Goal: Register for event/course

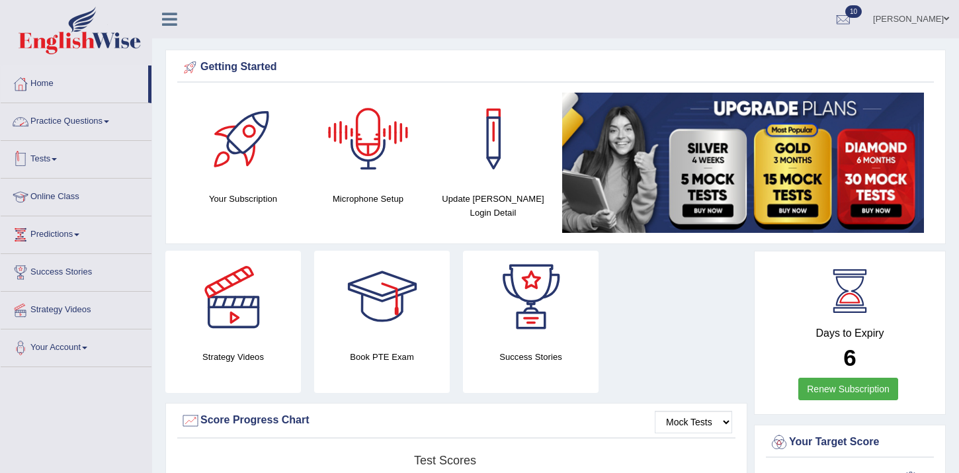
click at [44, 155] on link "Tests" at bounding box center [76, 157] width 151 height 33
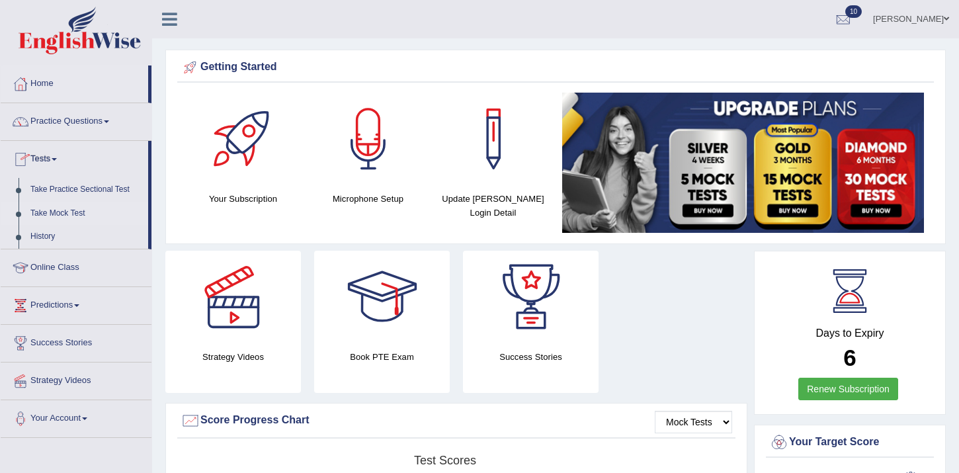
click at [50, 214] on link "Take Mock Test" at bounding box center [86, 214] width 124 height 24
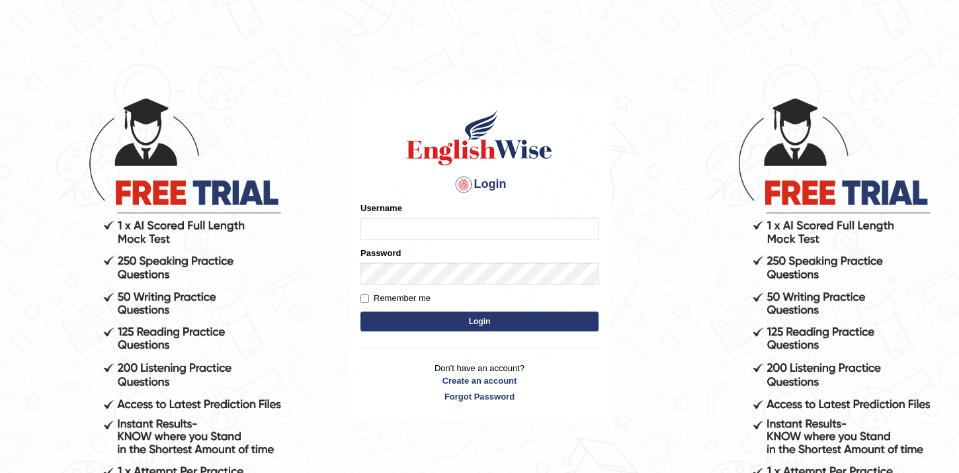
click at [464, 231] on input "Username" at bounding box center [479, 229] width 238 height 22
type input "hamnarashid"
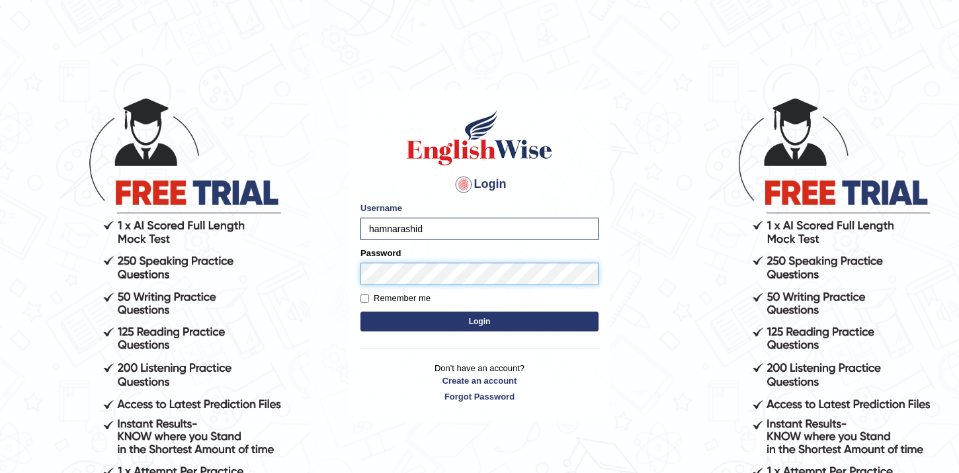
click at [360, 311] on button "Login" at bounding box center [479, 321] width 238 height 20
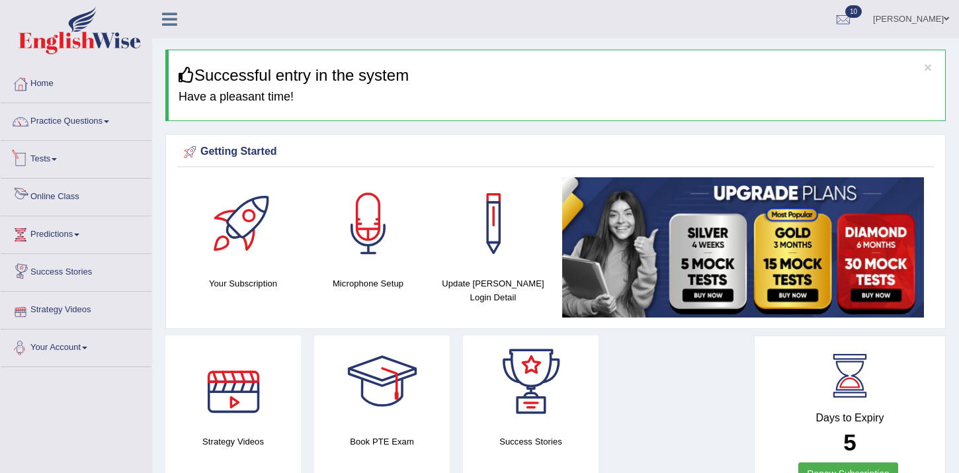
click at [37, 164] on link "Tests" at bounding box center [76, 157] width 151 height 33
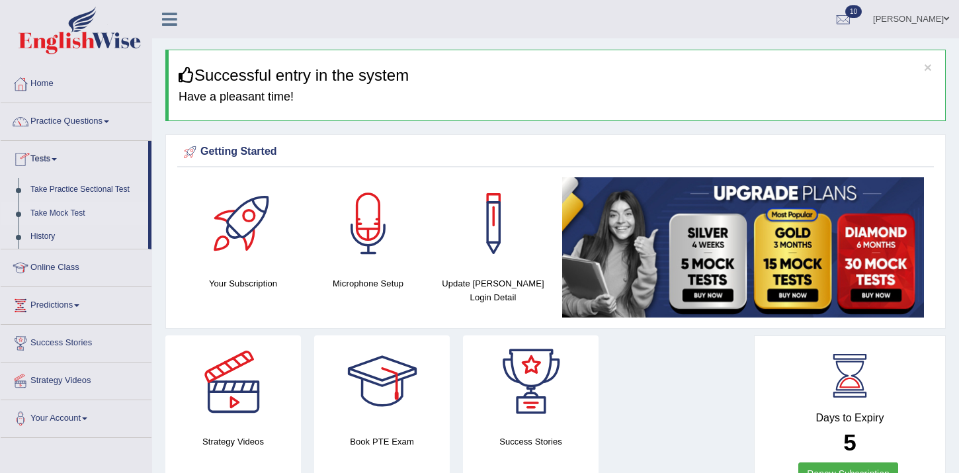
click at [58, 211] on link "Take Mock Test" at bounding box center [86, 214] width 124 height 24
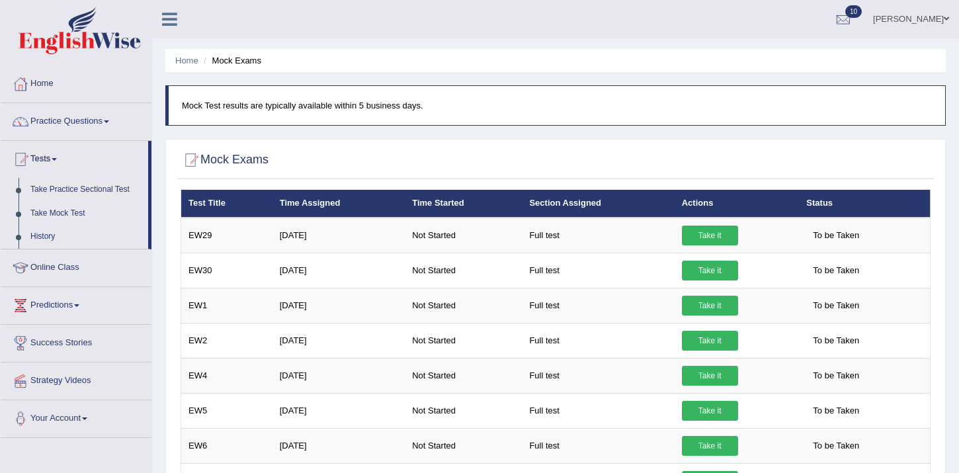
click at [67, 208] on link "Take Mock Test" at bounding box center [86, 214] width 124 height 24
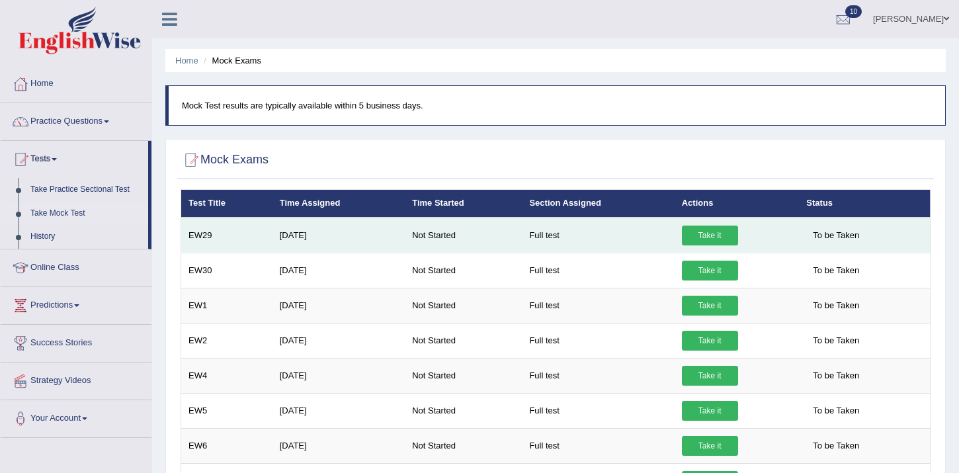
drag, startPoint x: 745, startPoint y: 228, endPoint x: 731, endPoint y: 228, distance: 13.9
click at [739, 228] on td "Take it" at bounding box center [737, 236] width 125 height 36
click at [726, 228] on link "Take it" at bounding box center [710, 236] width 56 height 20
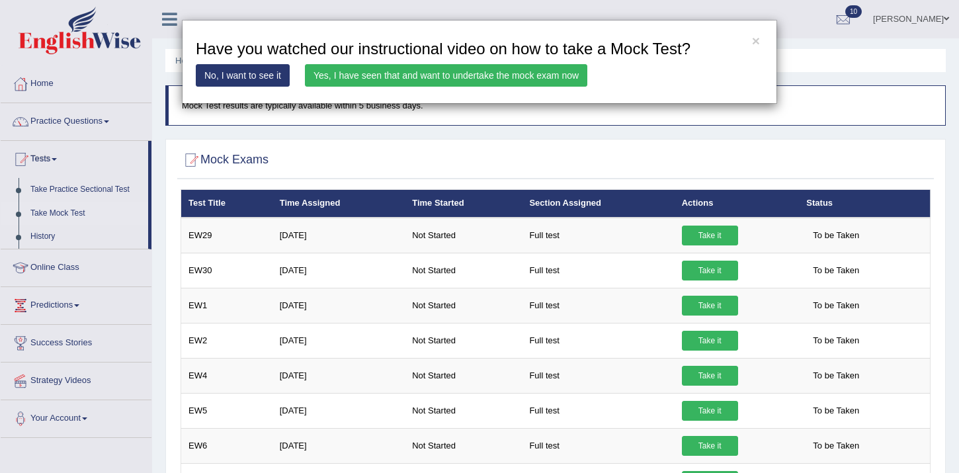
click at [427, 83] on link "Yes, I have seen that and want to undertake the mock exam now" at bounding box center [446, 75] width 282 height 22
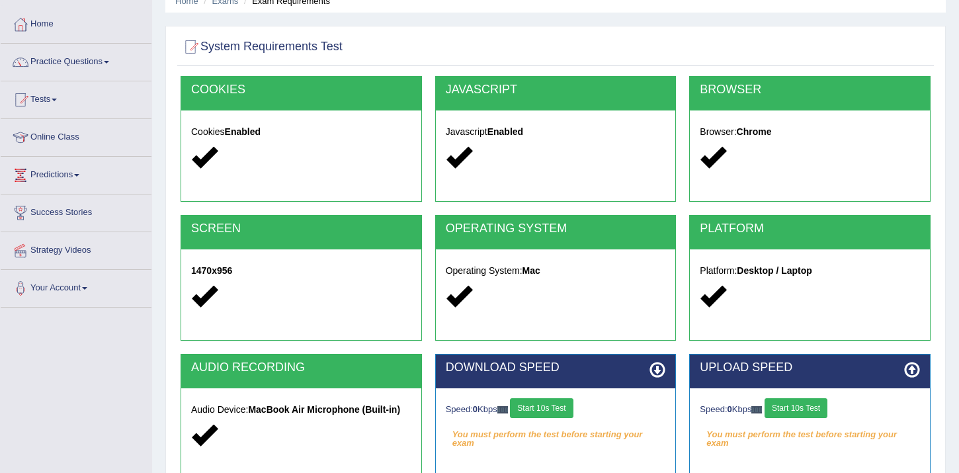
scroll to position [63, 0]
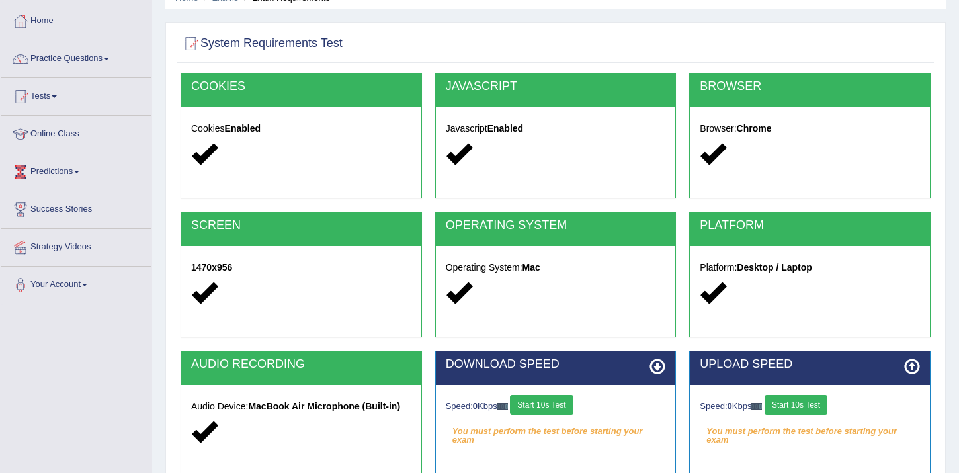
click at [542, 407] on button "Start 10s Test" at bounding box center [541, 405] width 63 height 20
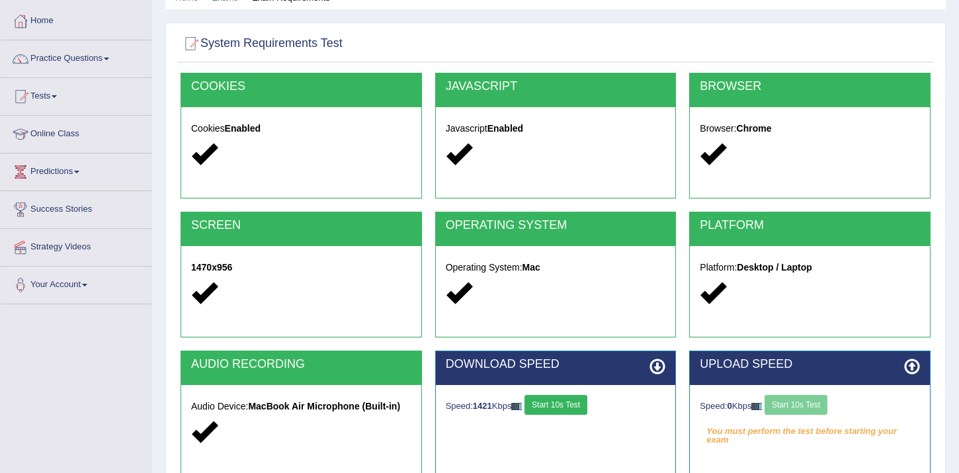
click at [822, 409] on div "Speed: 0 Kbps Start 10s Test" at bounding box center [810, 406] width 220 height 23
click at [822, 409] on button "Start 10s Test" at bounding box center [795, 405] width 63 height 20
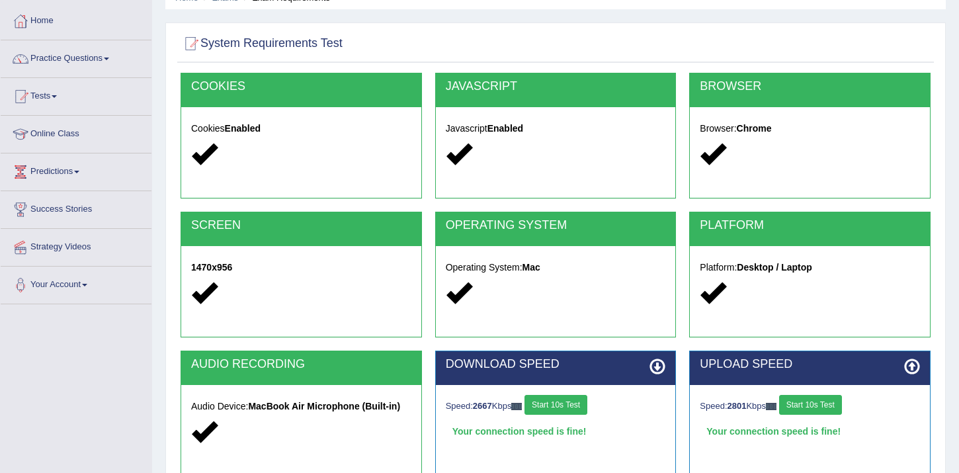
click at [577, 396] on button "Start 10s Test" at bounding box center [555, 405] width 63 height 20
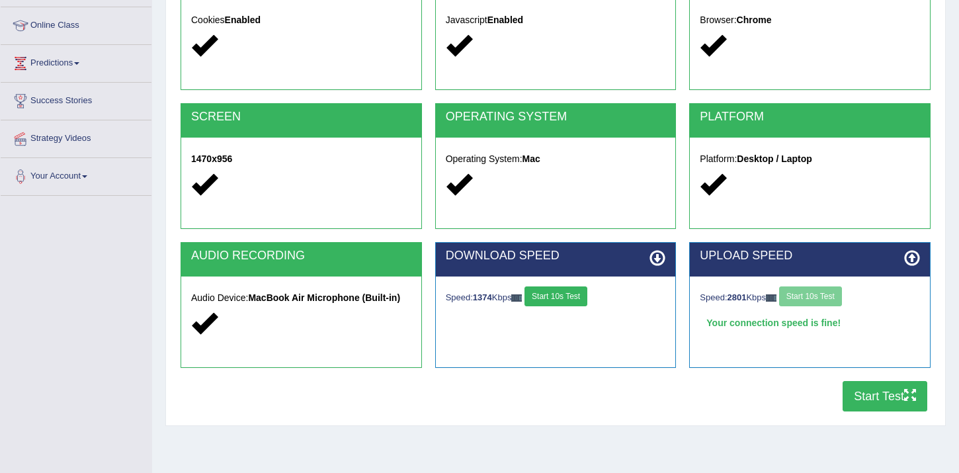
scroll to position [172, 0]
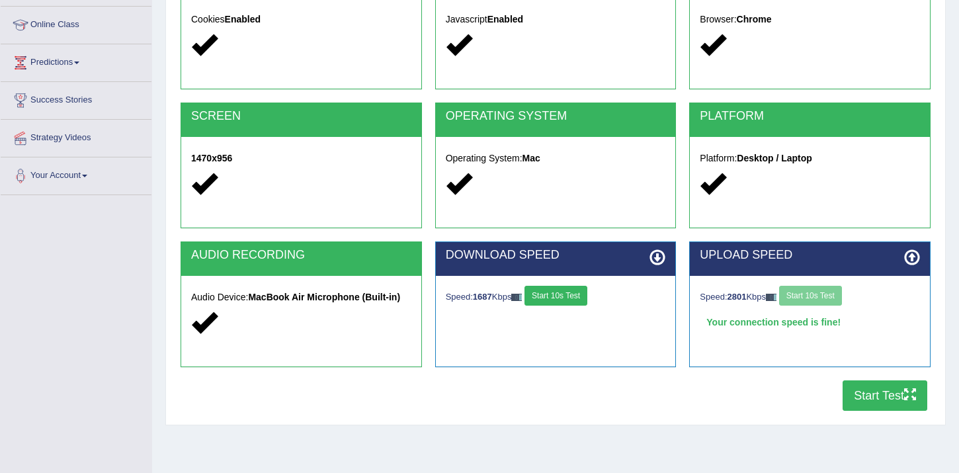
click at [585, 294] on button "Start 10s Test" at bounding box center [555, 296] width 63 height 20
click at [839, 296] on button "Start 10s Test" at bounding box center [810, 296] width 63 height 20
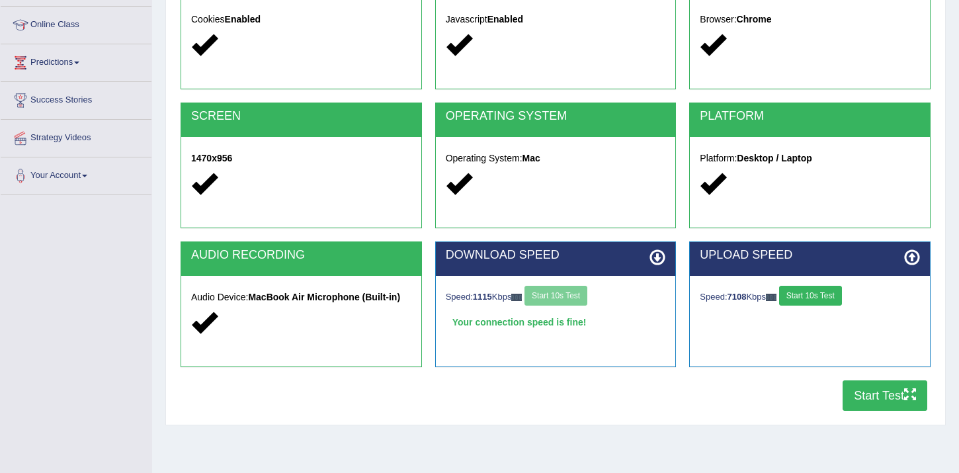
click at [878, 392] on button "Start Test" at bounding box center [885, 395] width 85 height 30
click at [813, 307] on div "Speed: 2657 Kbps Start 10s Test" at bounding box center [810, 297] width 220 height 23
click at [808, 294] on button "Start 10s Test" at bounding box center [810, 296] width 63 height 20
click at [882, 384] on button "Start Test" at bounding box center [885, 395] width 85 height 30
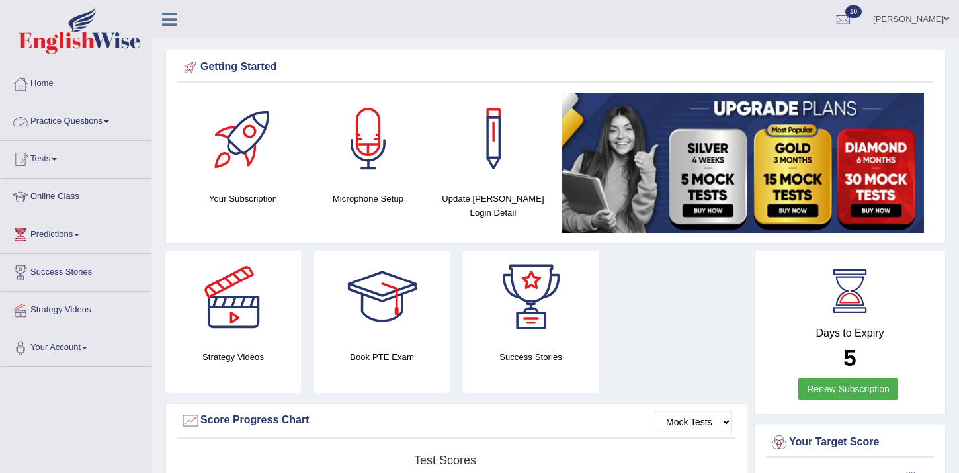
click at [85, 124] on link "Practice Questions" at bounding box center [76, 119] width 151 height 33
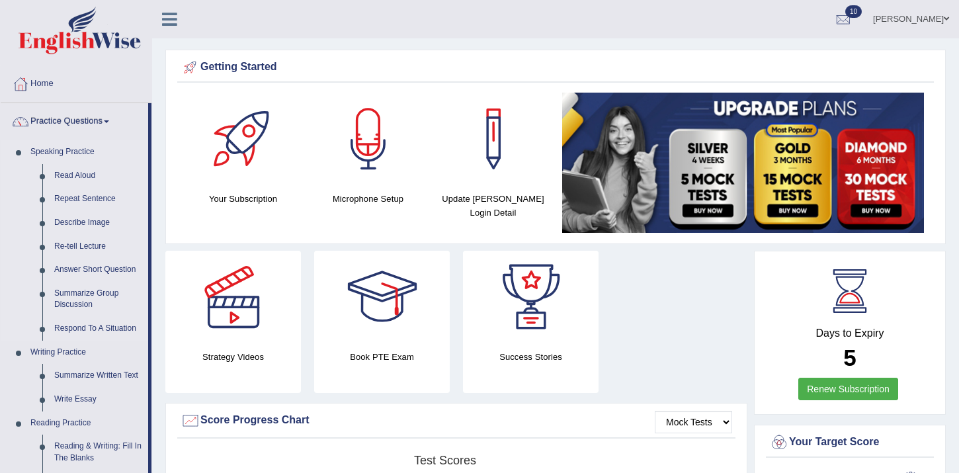
click at [52, 147] on link "Speaking Practice" at bounding box center [86, 152] width 124 height 24
click at [60, 120] on link "Practice Questions" at bounding box center [74, 119] width 147 height 33
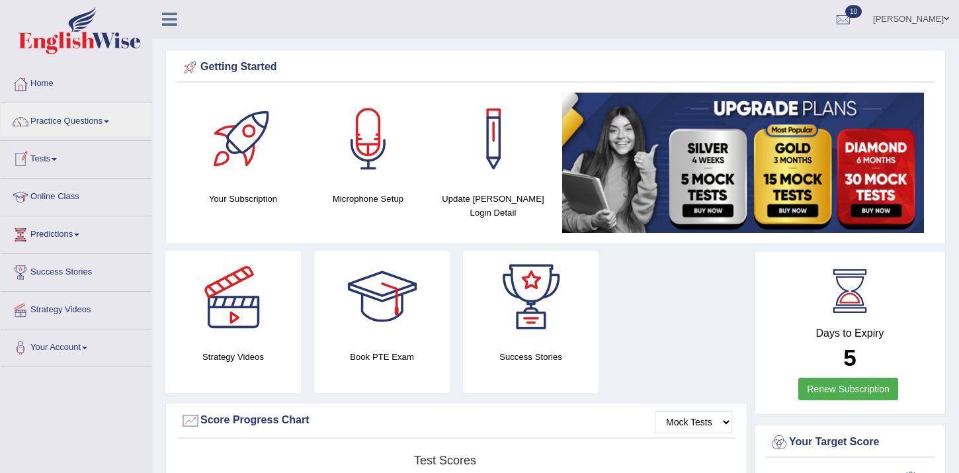
click at [51, 157] on link "Tests" at bounding box center [76, 157] width 151 height 33
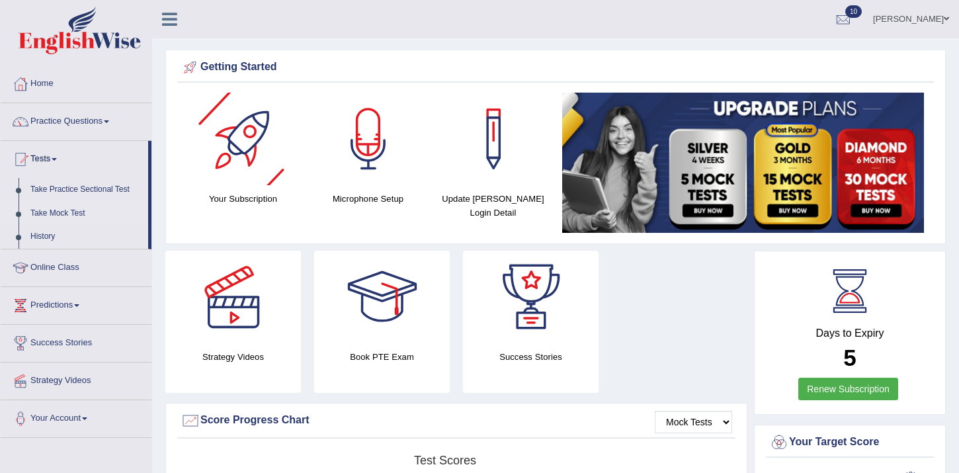
click at [40, 214] on link "Take Mock Test" at bounding box center [86, 214] width 124 height 24
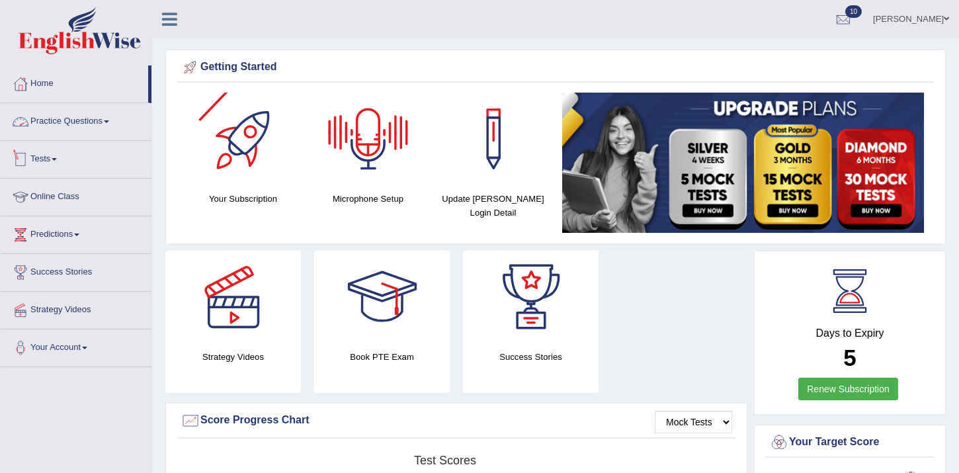
click at [54, 155] on link "Tests" at bounding box center [76, 157] width 151 height 33
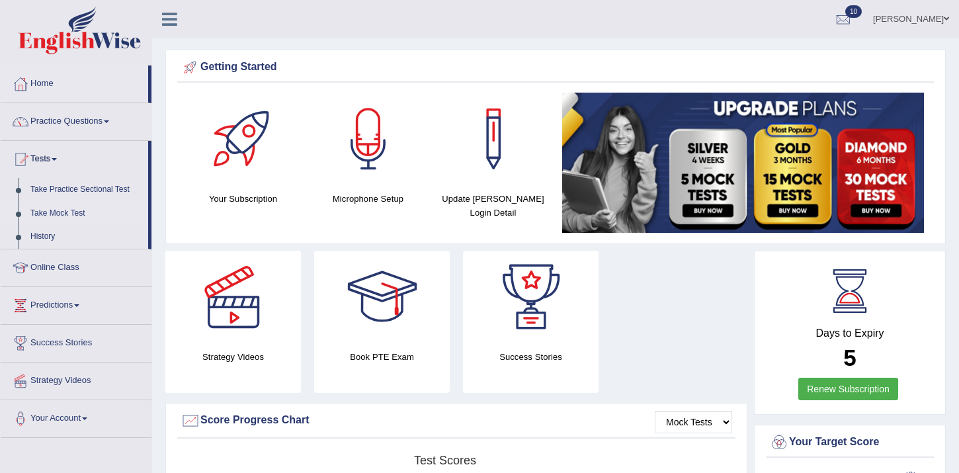
click at [59, 214] on link "Take Mock Test" at bounding box center [86, 214] width 124 height 24
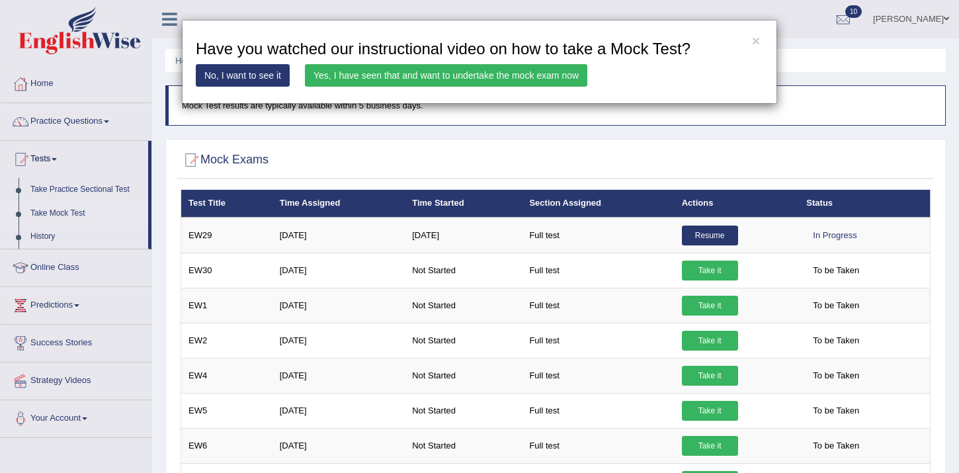
click at [443, 87] on div "× Have you watched our instructional video on how to take a Mock Test? No, I wa…" at bounding box center [479, 62] width 595 height 84
click at [442, 79] on link "Yes, I have seen that and want to undertake the mock exam now" at bounding box center [446, 75] width 282 height 22
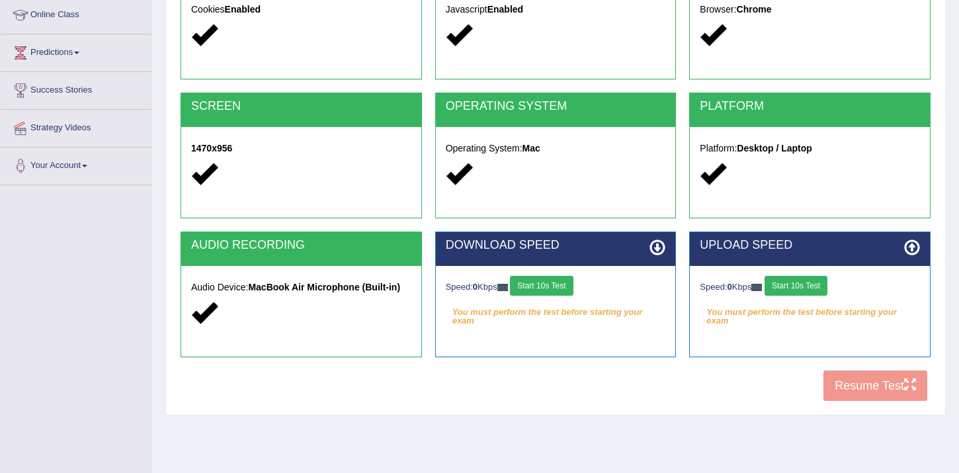
scroll to position [222, 0]
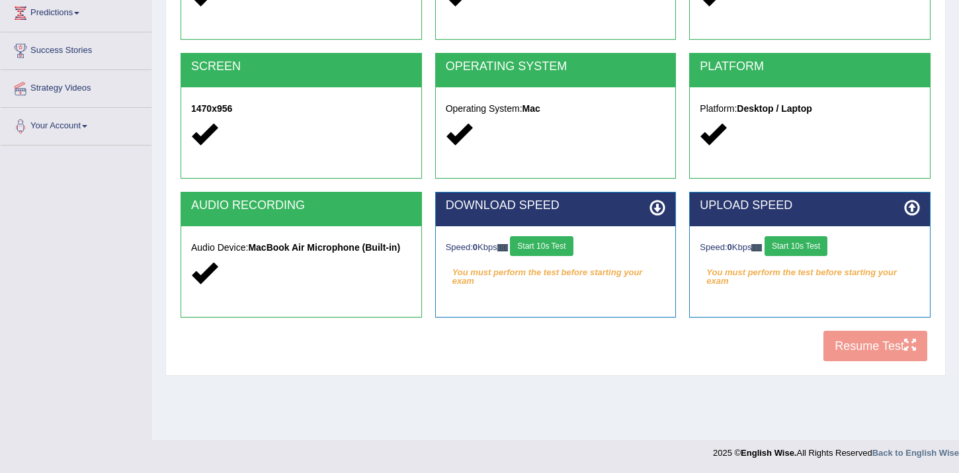
click at [539, 232] on div "Speed: 0 Kbps Start 10s Test You must perform the test before starting your exa…" at bounding box center [556, 259] width 240 height 66
click at [539, 245] on button "Start 10s Test" at bounding box center [541, 246] width 63 height 20
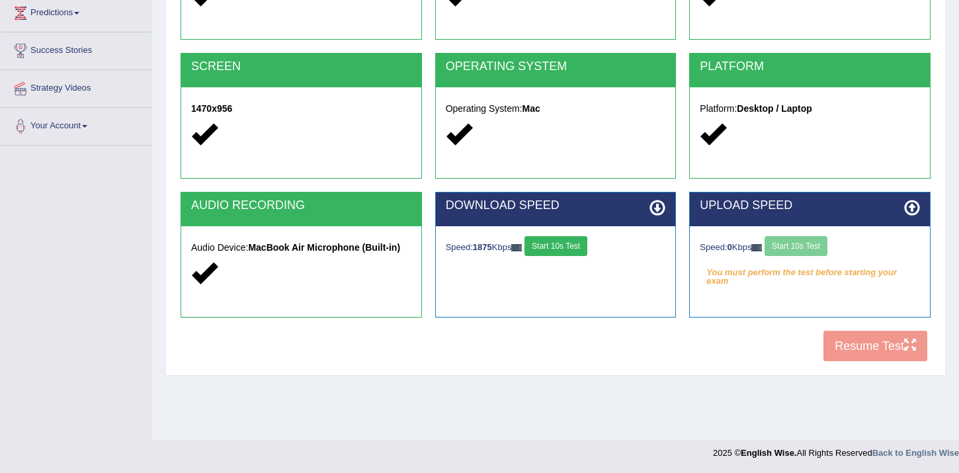
click at [555, 249] on button "Start 10s Test" at bounding box center [555, 246] width 63 height 20
click at [826, 237] on button "Start 10s Test" at bounding box center [795, 246] width 63 height 20
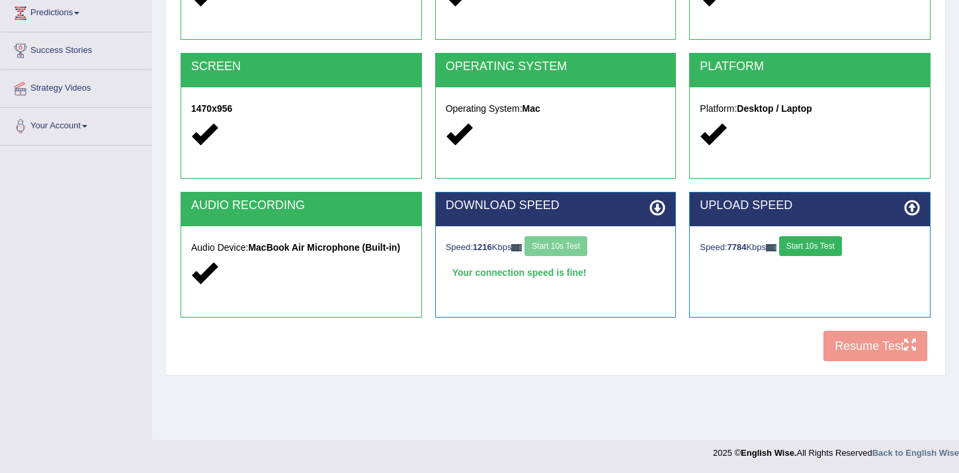
click at [828, 251] on button "Start 10s Test" at bounding box center [810, 246] width 63 height 20
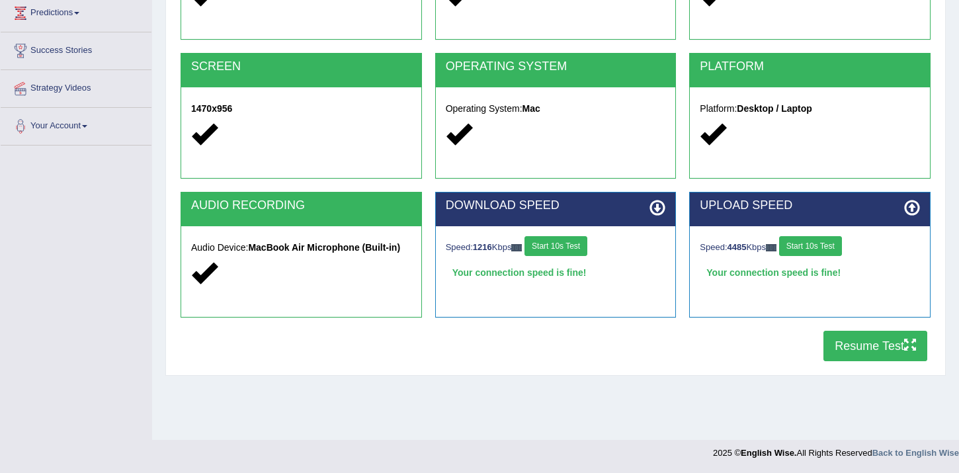
click at [854, 354] on button "Resume Test" at bounding box center [875, 346] width 104 height 30
